Goal: Task Accomplishment & Management: Use online tool/utility

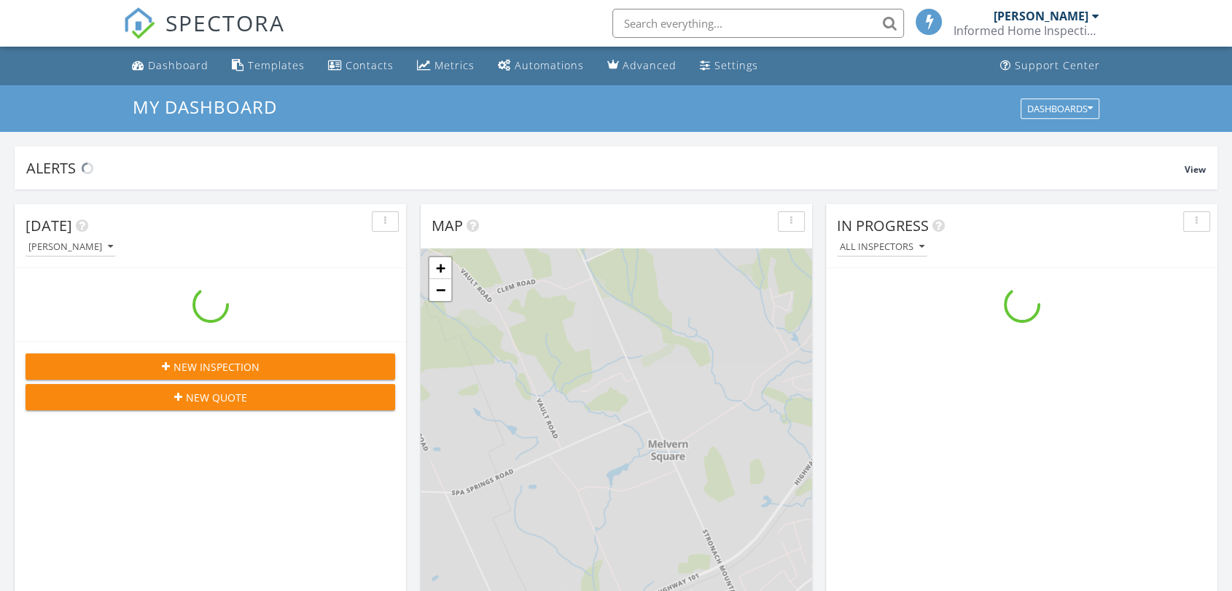
scroll to position [7, 7]
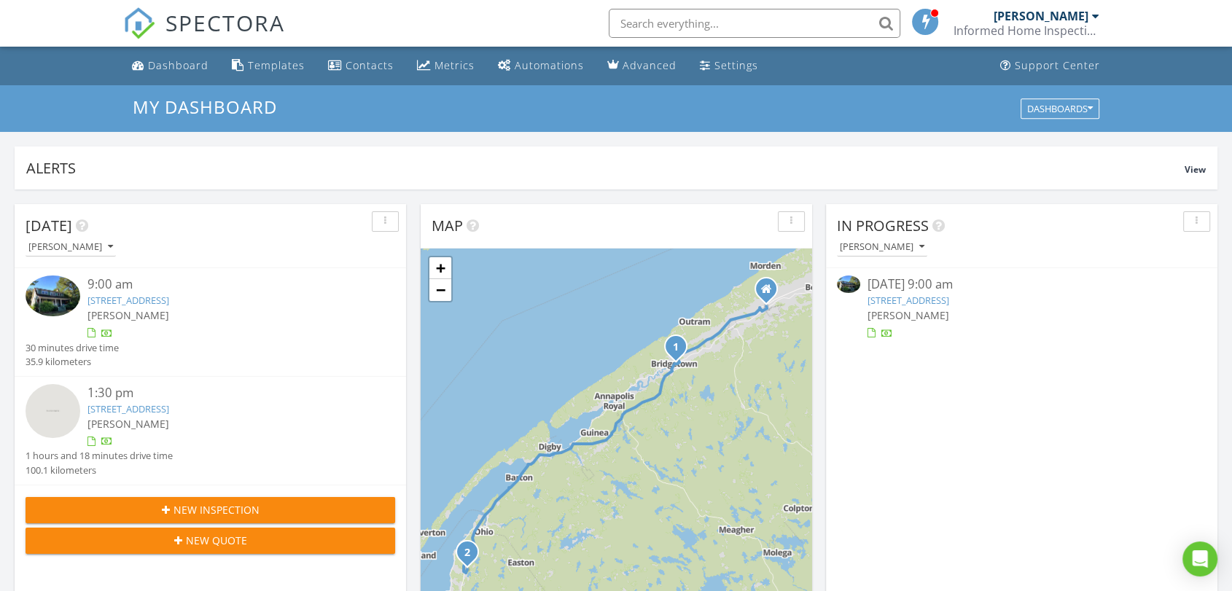
click at [169, 296] on link "406 Granville St, Bridgetown, NS B0S 1C0" at bounding box center [128, 300] width 82 height 13
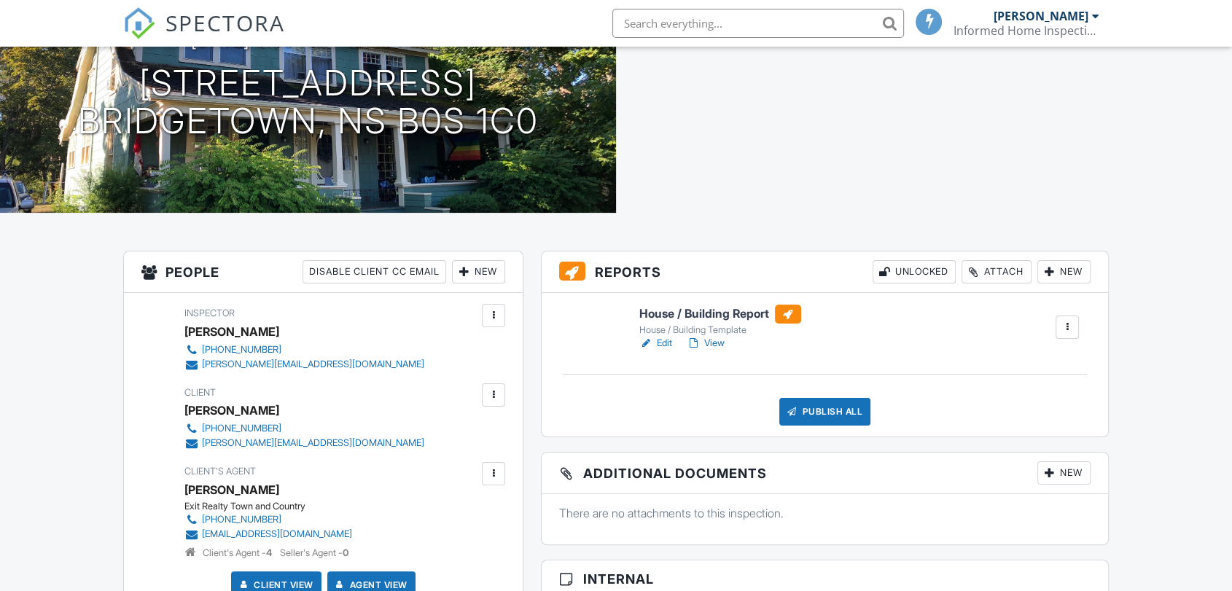
scroll to position [178, 0]
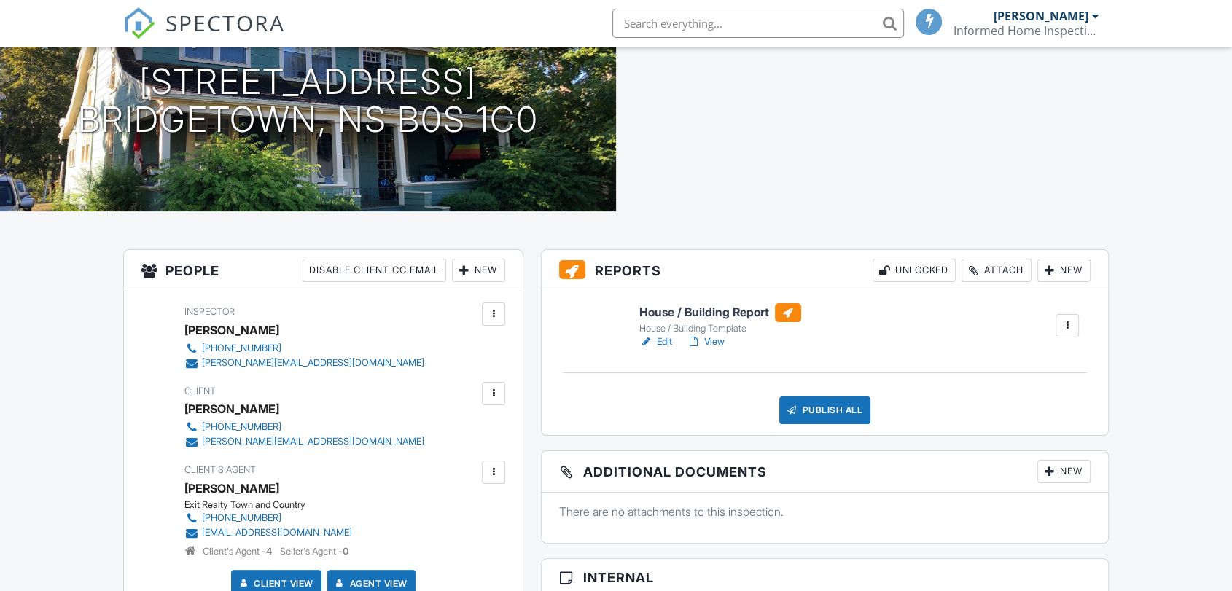
click at [706, 308] on h6 "House / Building Report" at bounding box center [720, 312] width 162 height 19
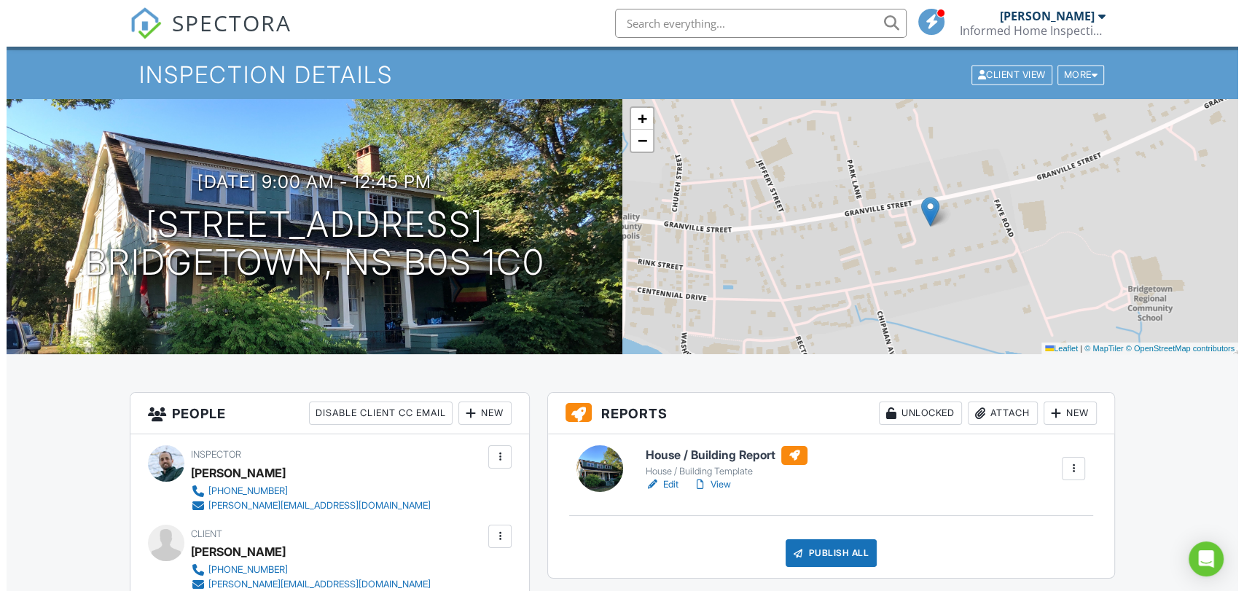
scroll to position [35, 0]
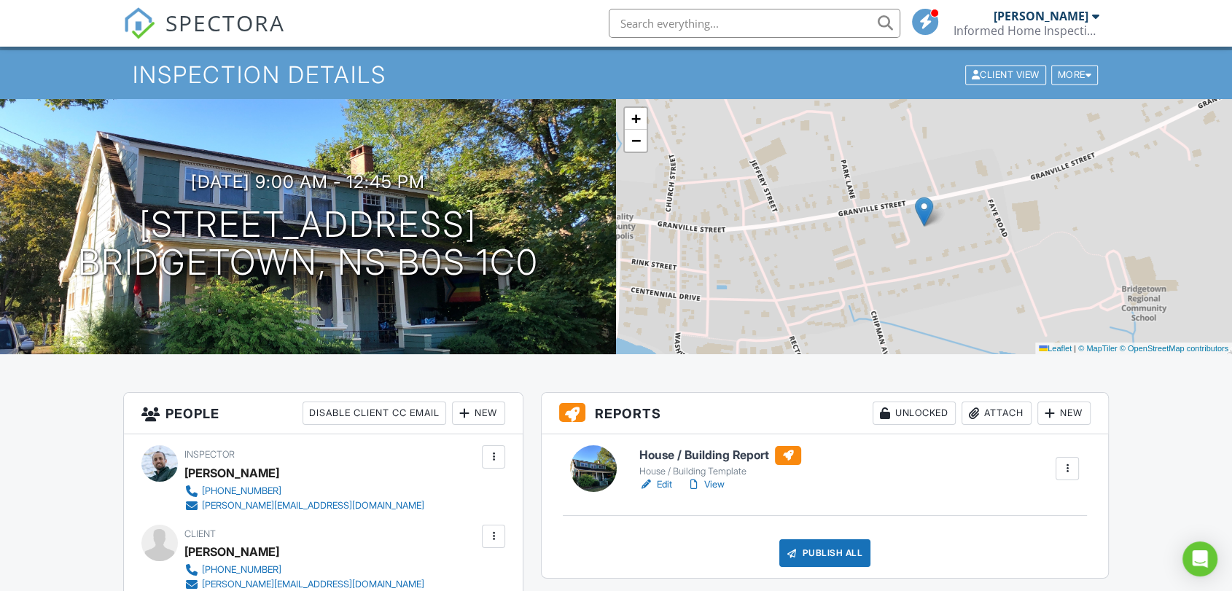
click at [998, 410] on div "Attach" at bounding box center [996, 413] width 70 height 23
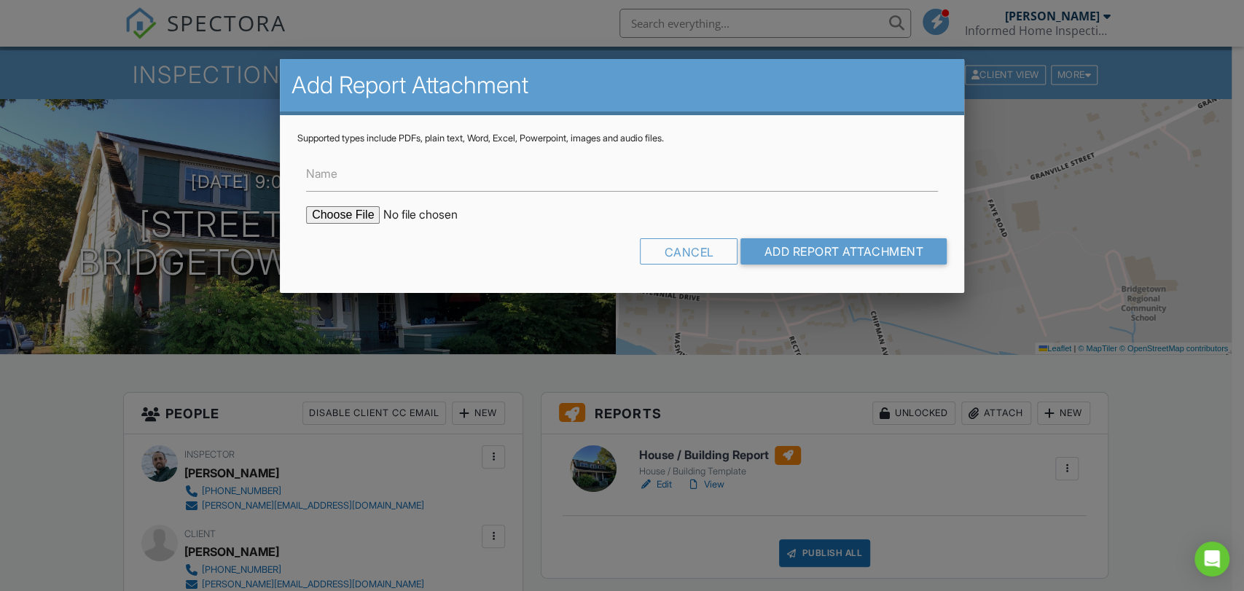
click at [350, 211] on input "file" at bounding box center [430, 214] width 248 height 17
type input "C:\fakepath\WETT [DATE] [PERSON_NAME] [STREET_ADDRESS] 3._Masonry_Chimney_&_Fir…"
click at [799, 246] on input "Add Report Attachment" at bounding box center [844, 251] width 206 height 26
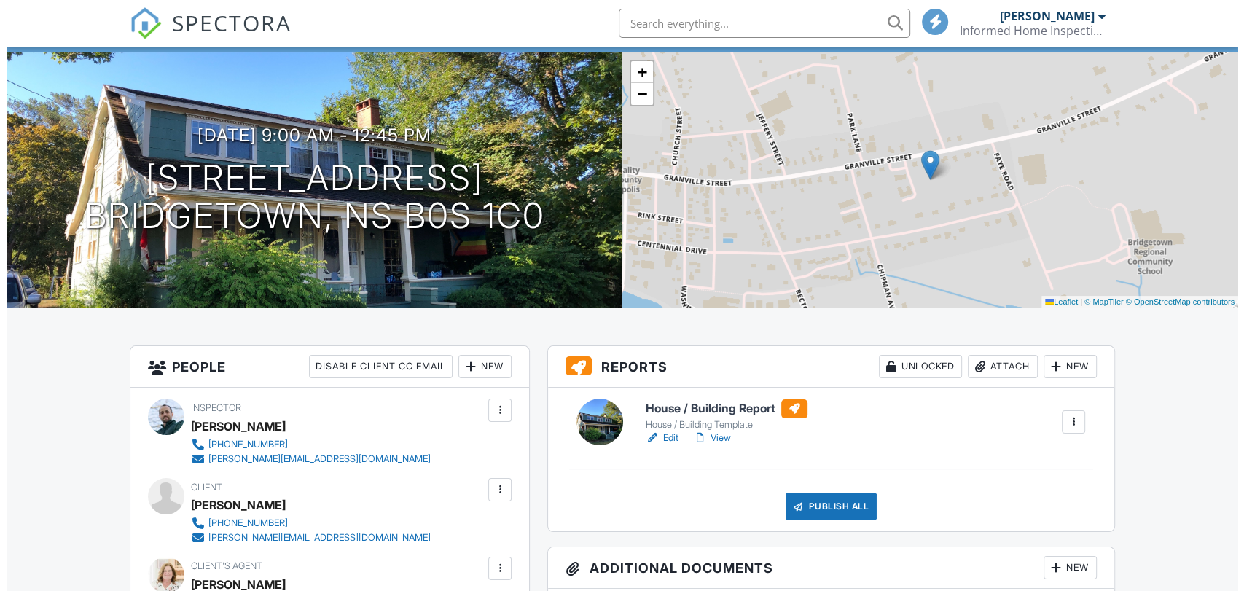
scroll to position [86, 0]
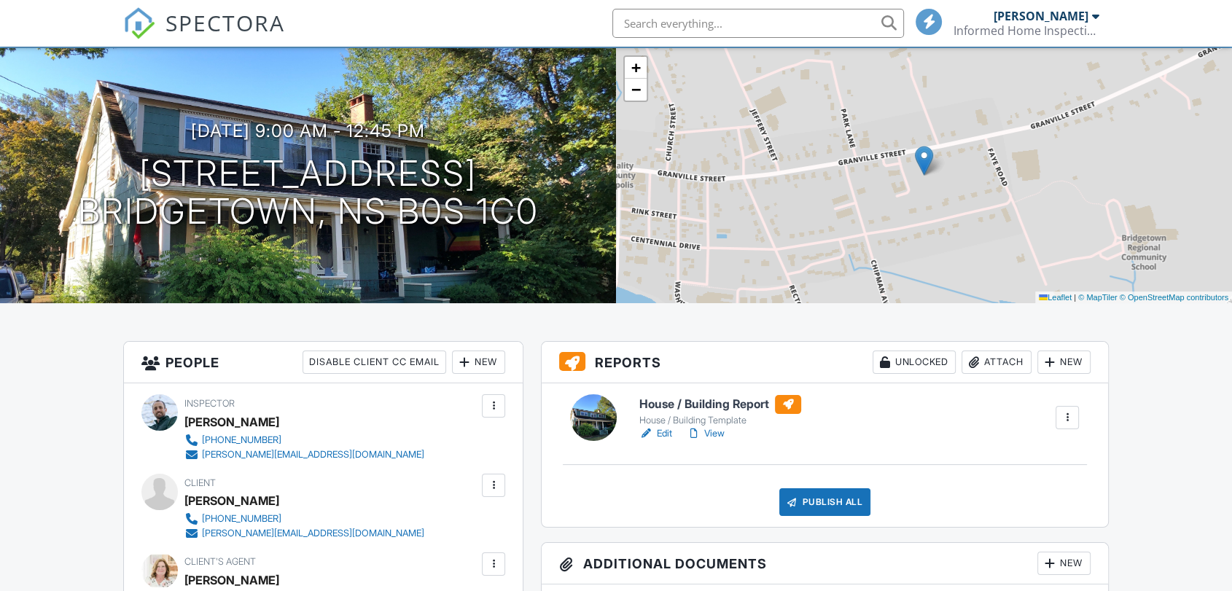
click at [986, 357] on div "Attach" at bounding box center [996, 362] width 70 height 23
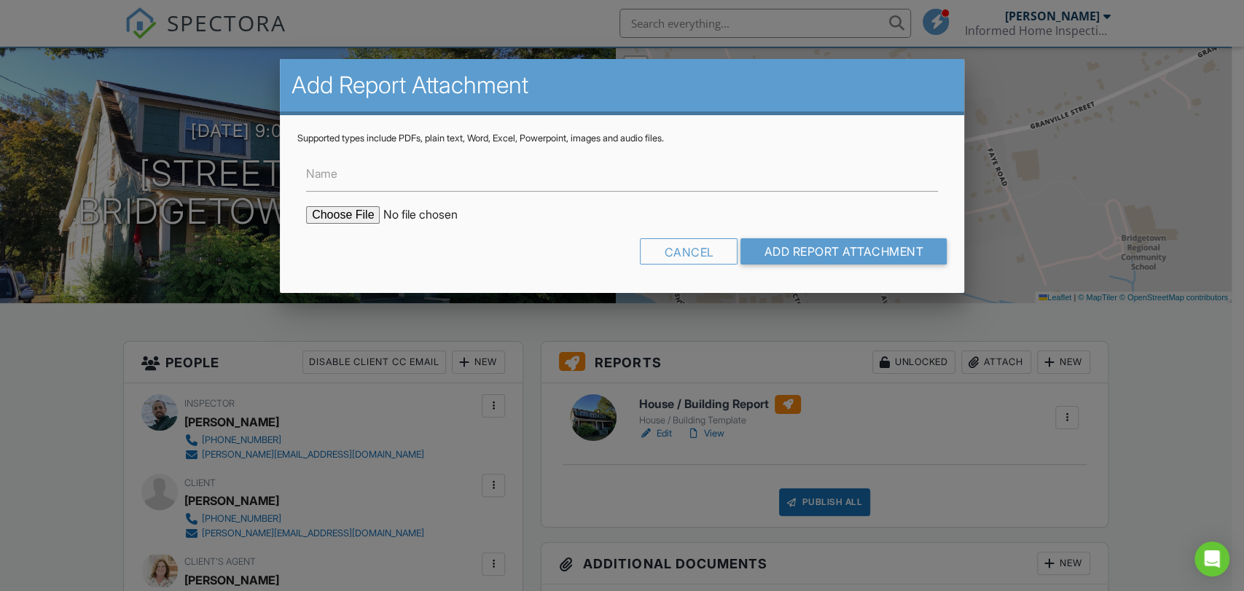
click at [359, 214] on input "file" at bounding box center [430, 214] width 248 height 17
type input "C:\fakepath\WETT 2025.08.28 Savoie 406 Granville St Bridgetown 3._Masonry_Chimn…"
click at [825, 254] on input "Add Report Attachment" at bounding box center [844, 251] width 206 height 26
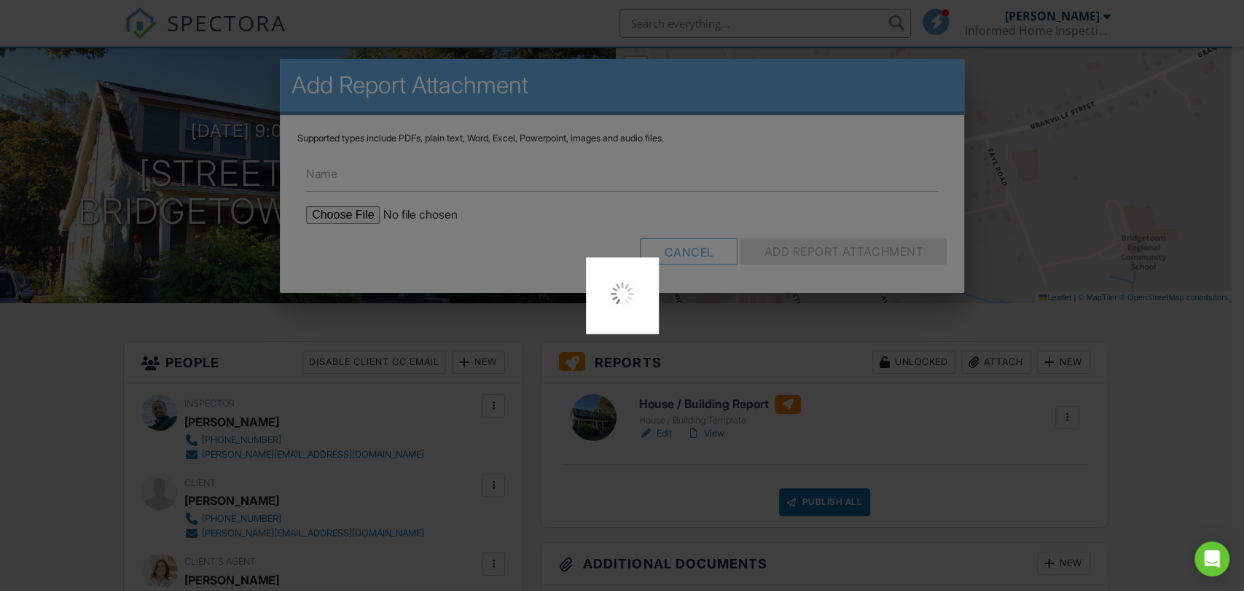
click at [873, 95] on div at bounding box center [622, 295] width 1244 height 591
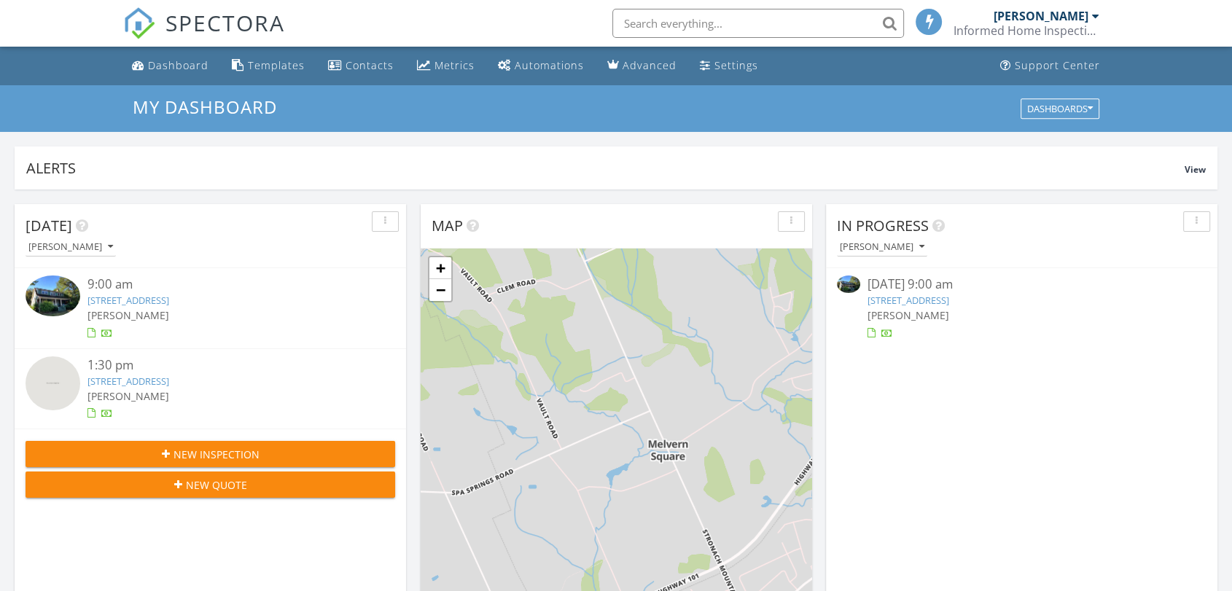
scroll to position [7, 7]
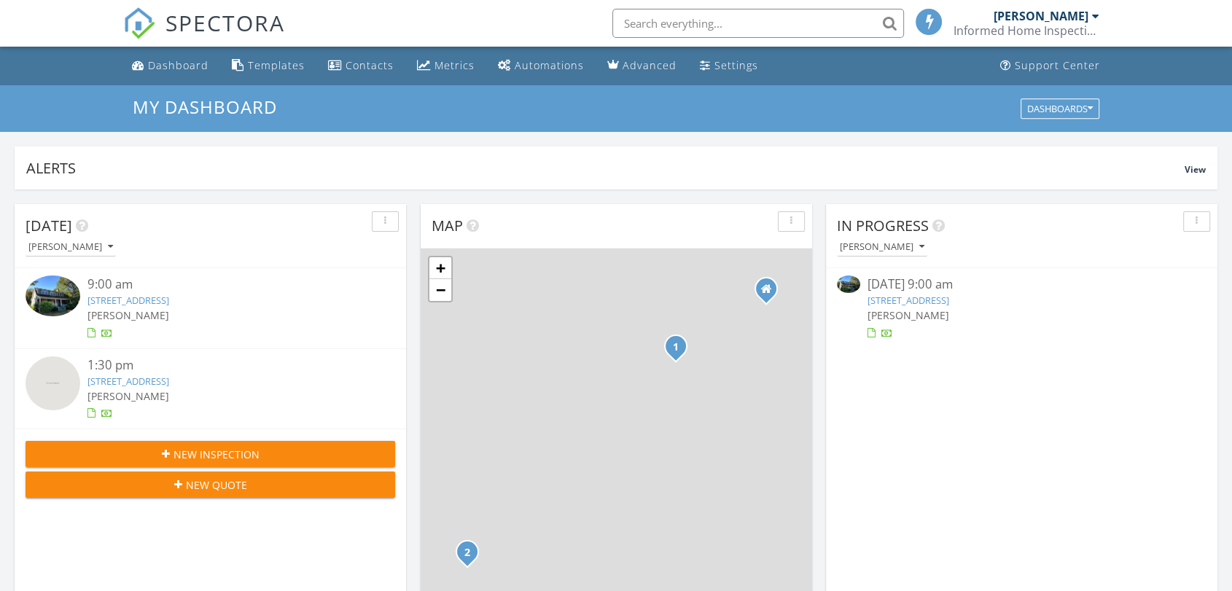
click at [946, 299] on link "[STREET_ADDRESS]" at bounding box center [908, 300] width 82 height 13
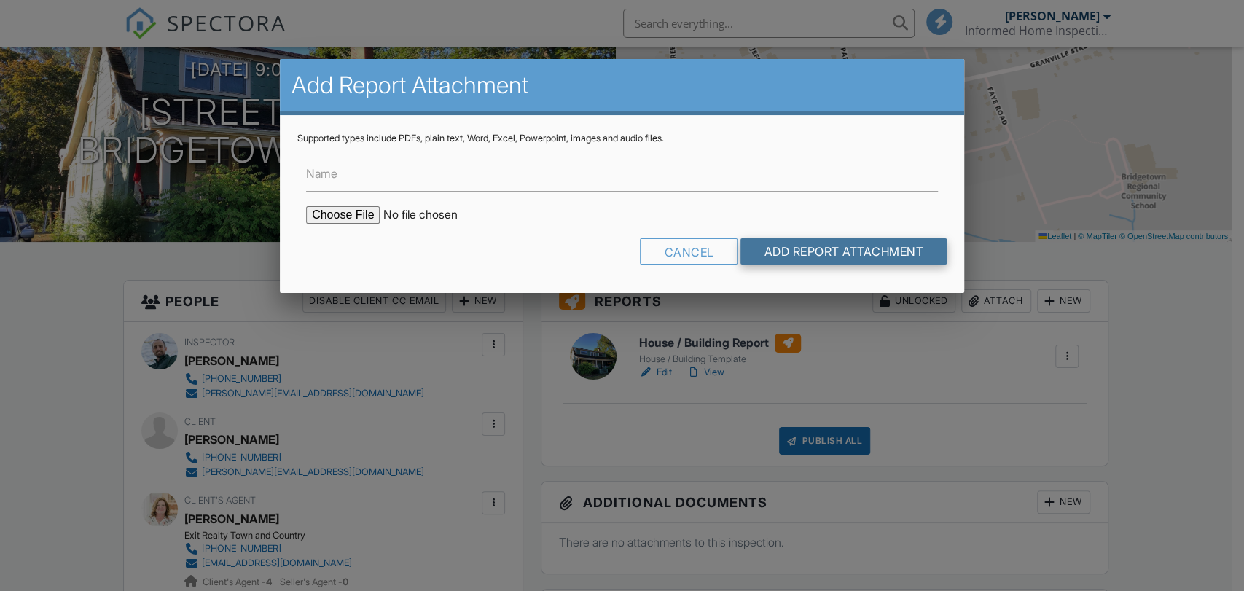
click at [770, 259] on input "Add Report Attachment" at bounding box center [844, 251] width 206 height 26
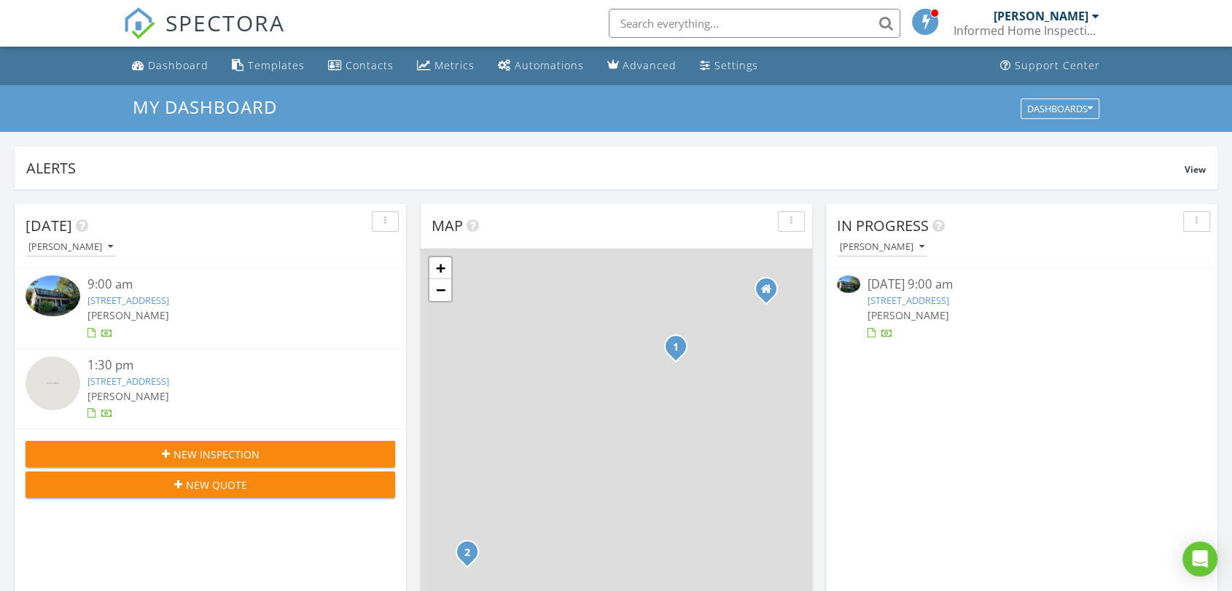
click at [1096, 25] on div "Informed Home Inspections Ltd" at bounding box center [1026, 30] width 146 height 15
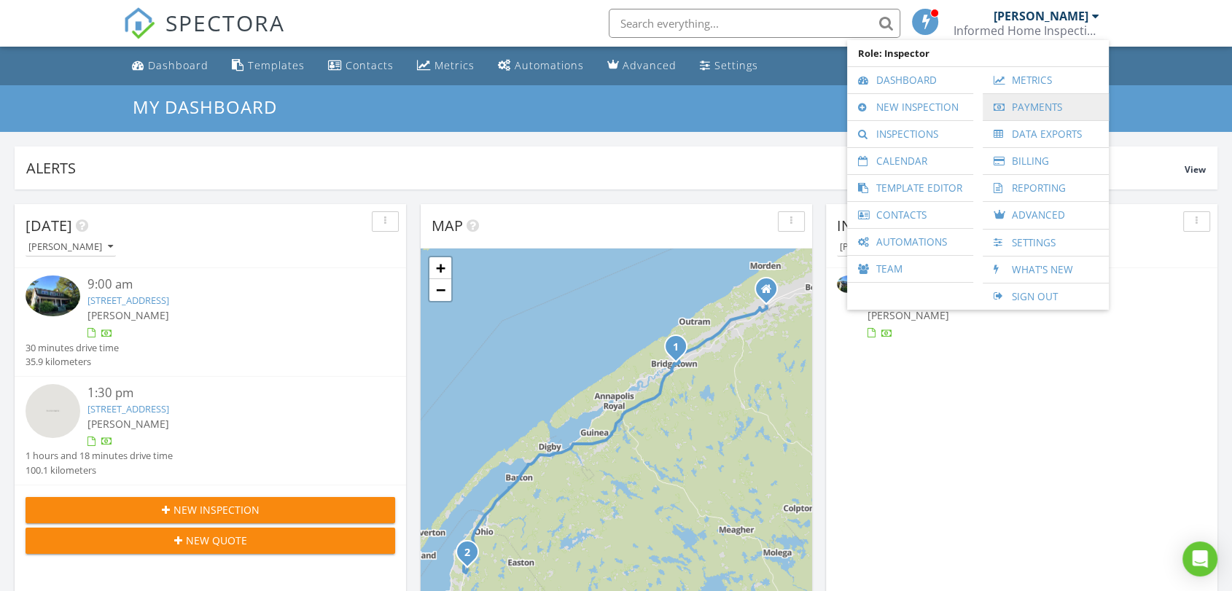
click at [1069, 102] on link "Payments" at bounding box center [1046, 107] width 112 height 26
